Goal: Transaction & Acquisition: Purchase product/service

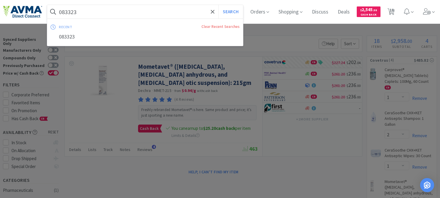
select select "1"
select select "2"
select select "1"
select select "2"
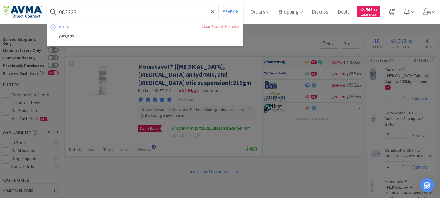
select select "2"
select select "1"
select select "2"
select select "3"
select select "10"
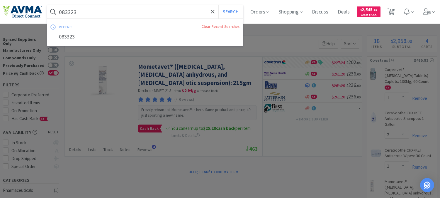
select select "3"
select select "12"
select select "6"
select select "20"
select select "3"
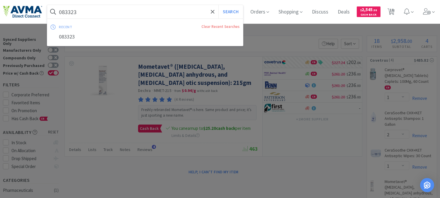
select select "8"
select select "3"
select select "1"
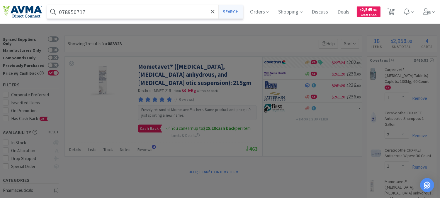
type input "078950717"
click at [233, 9] on button "Search" at bounding box center [230, 11] width 24 height 13
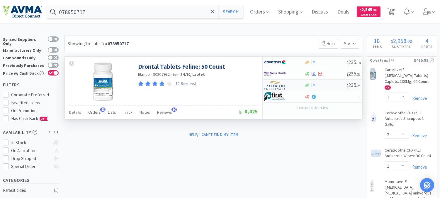
click at [280, 87] on img at bounding box center [275, 85] width 22 height 9
select select "1"
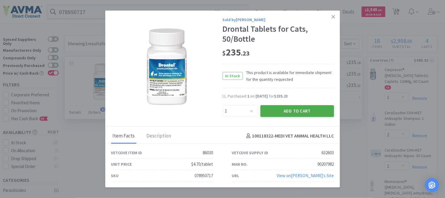
click at [285, 112] on button "Add to Cart" at bounding box center [297, 111] width 74 height 12
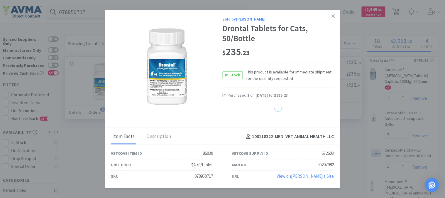
select select "1"
select select "3"
select select "10"
select select "3"
select select "12"
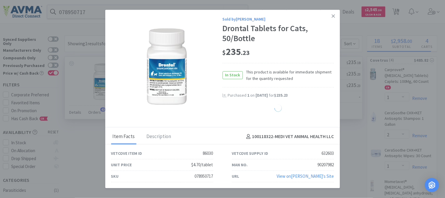
select select "6"
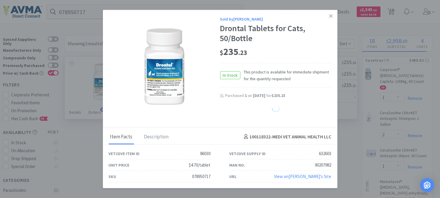
select select "20"
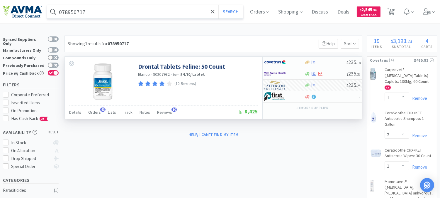
click at [127, 15] on input "078950717" at bounding box center [145, 11] width 196 height 13
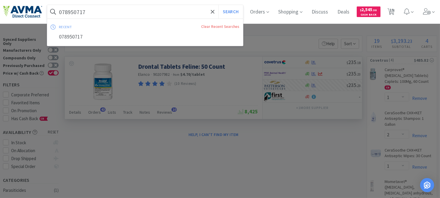
paste input "06245"
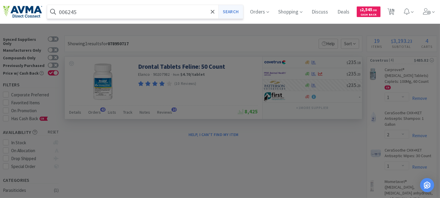
type input "006245"
click at [237, 11] on button "Search" at bounding box center [230, 11] width 24 height 13
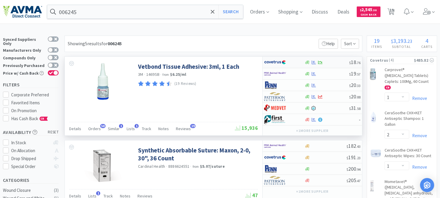
click at [274, 64] on img at bounding box center [275, 62] width 22 height 9
select select "1"
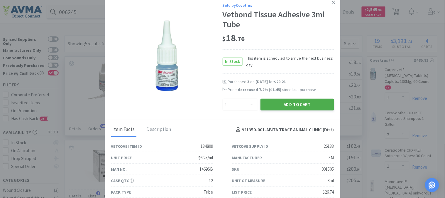
click at [281, 105] on button "Add to Cart" at bounding box center [297, 105] width 74 height 12
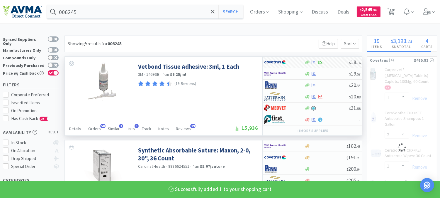
select select "1"
